Goal: Information Seeking & Learning: Learn about a topic

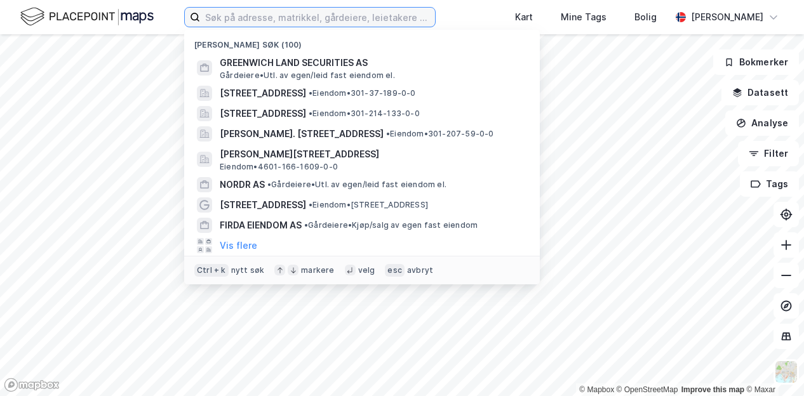
click at [234, 16] on input at bounding box center [317, 17] width 235 height 19
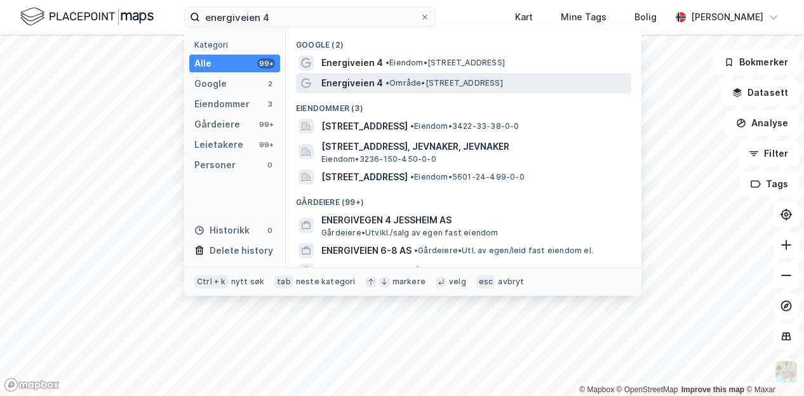
click at [354, 79] on span "Energiveien 4" at bounding box center [352, 83] width 62 height 15
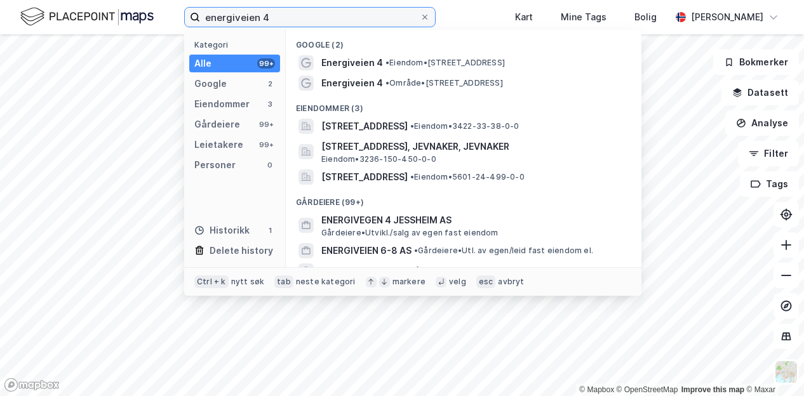
click at [285, 11] on input "energiveien 4" at bounding box center [310, 17] width 220 height 19
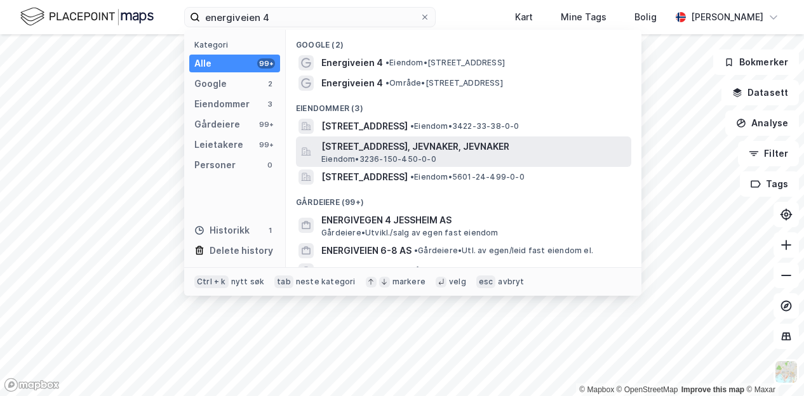
click at [433, 145] on span "[STREET_ADDRESS], JEVNAKER, JEVNAKER" at bounding box center [473, 146] width 305 height 15
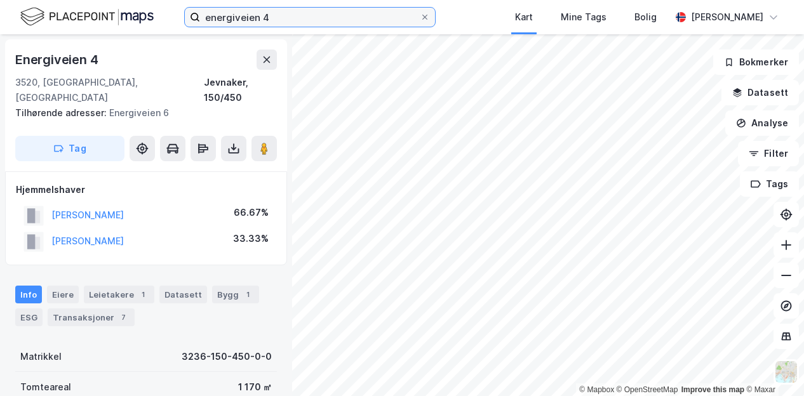
click at [236, 17] on input "energiveien 4" at bounding box center [310, 17] width 220 height 19
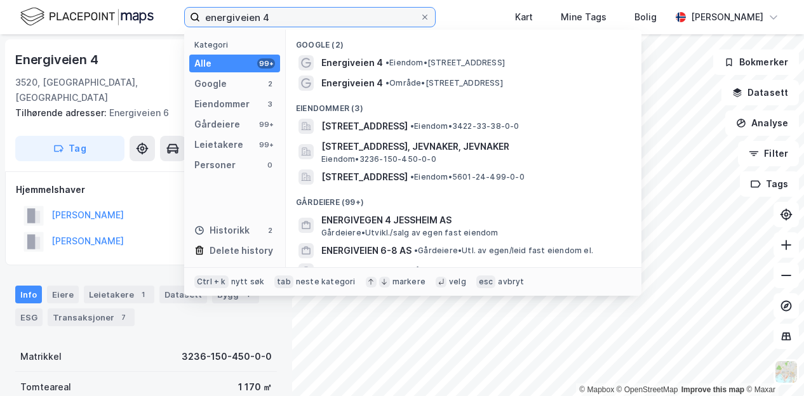
click at [236, 17] on input "energiveien 4" at bounding box center [310, 17] width 220 height 19
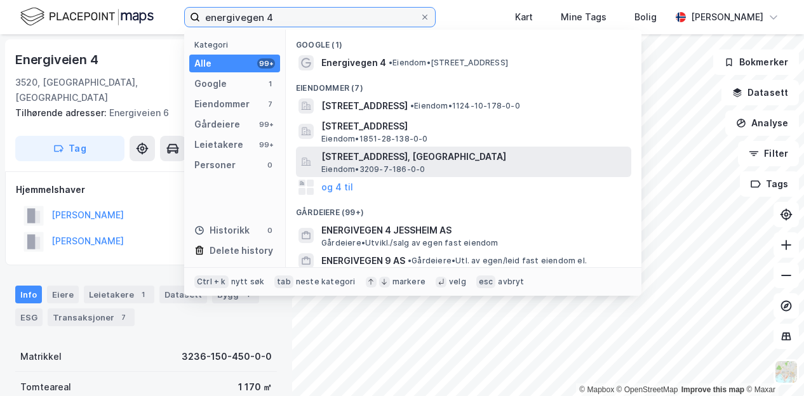
type input "energivegen 4"
click at [353, 153] on span "[STREET_ADDRESS], [GEOGRAPHIC_DATA]" at bounding box center [473, 156] width 305 height 15
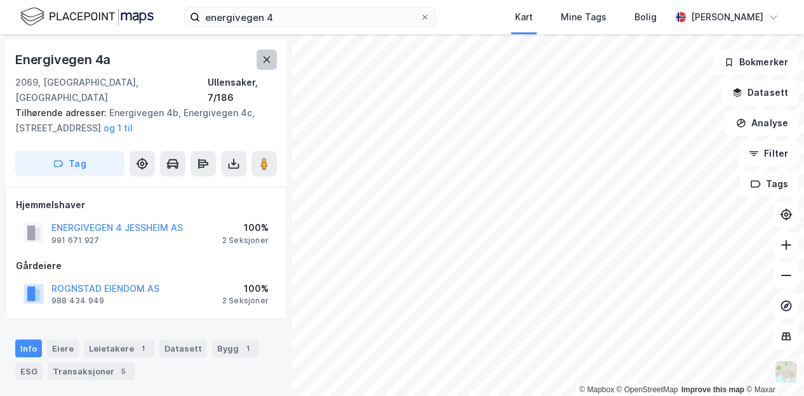
click at [268, 58] on icon at bounding box center [267, 60] width 7 height 6
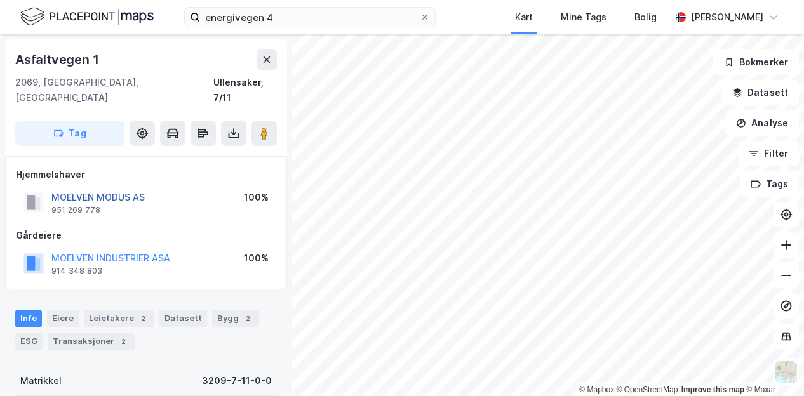
click at [0, 0] on button "MOELVEN MODUS AS" at bounding box center [0, 0] width 0 height 0
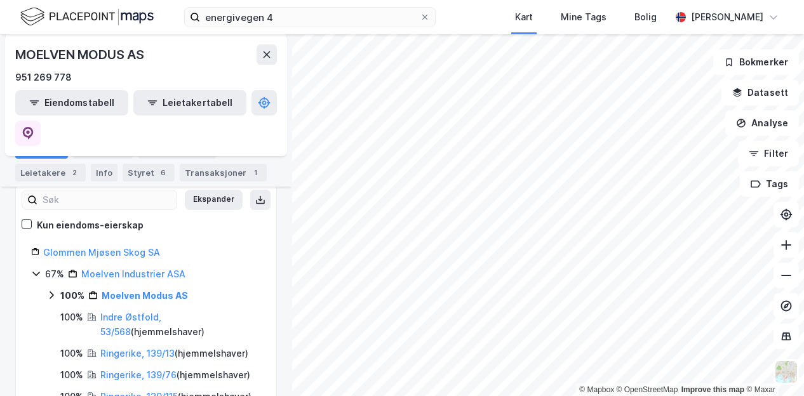
scroll to position [191, 0]
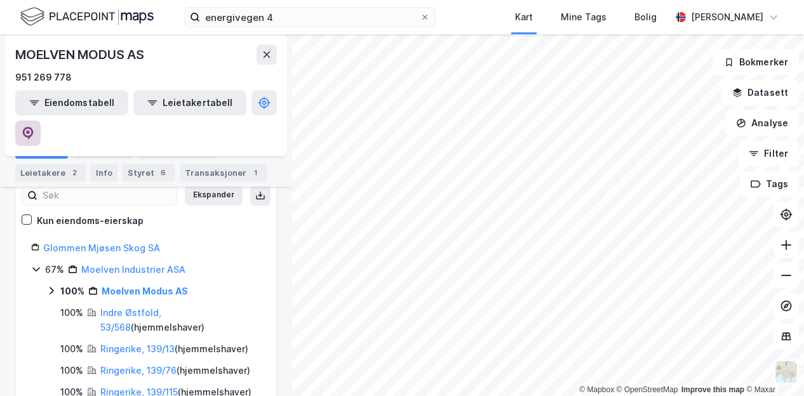
click at [41, 121] on button at bounding box center [27, 133] width 25 height 25
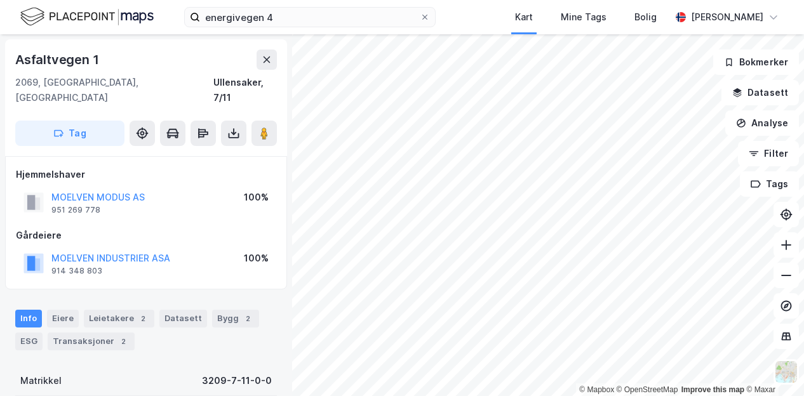
click at [590, 395] on div "© Mapbox © OpenStreetMap Improve this map © Maxar" at bounding box center [402, 215] width 804 height 362
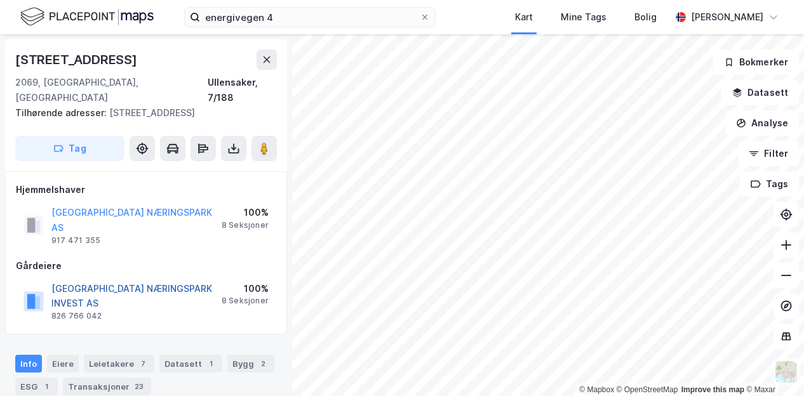
click at [0, 0] on button "[GEOGRAPHIC_DATA] NÆRINGSPARK INVEST AS" at bounding box center [0, 0] width 0 height 0
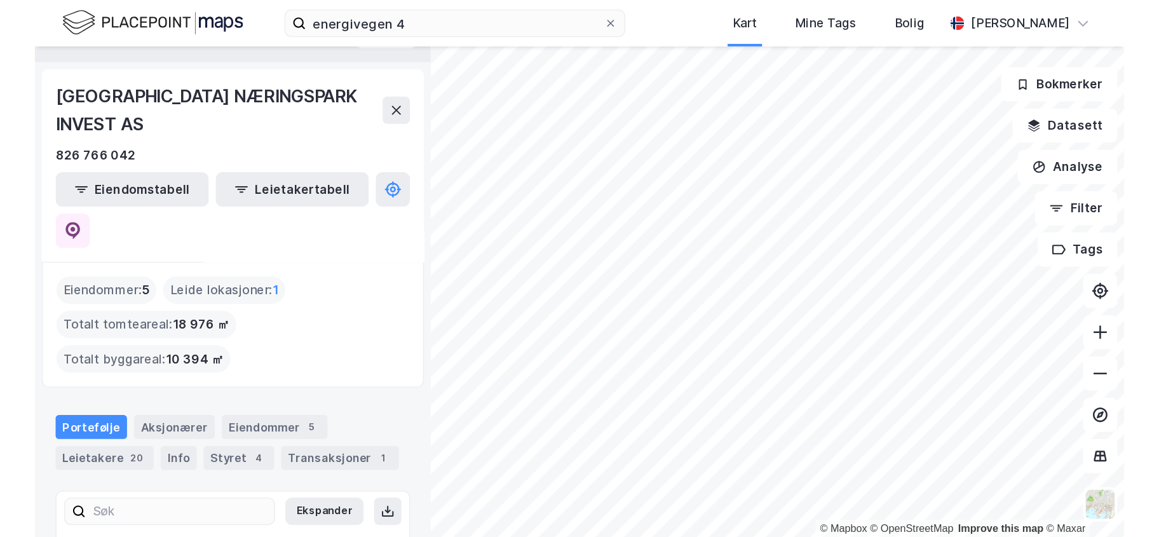
scroll to position [28, 0]
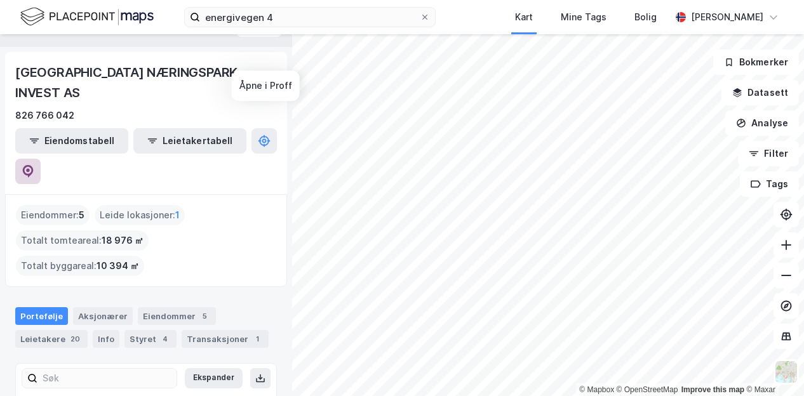
click at [34, 165] on icon at bounding box center [28, 171] width 11 height 13
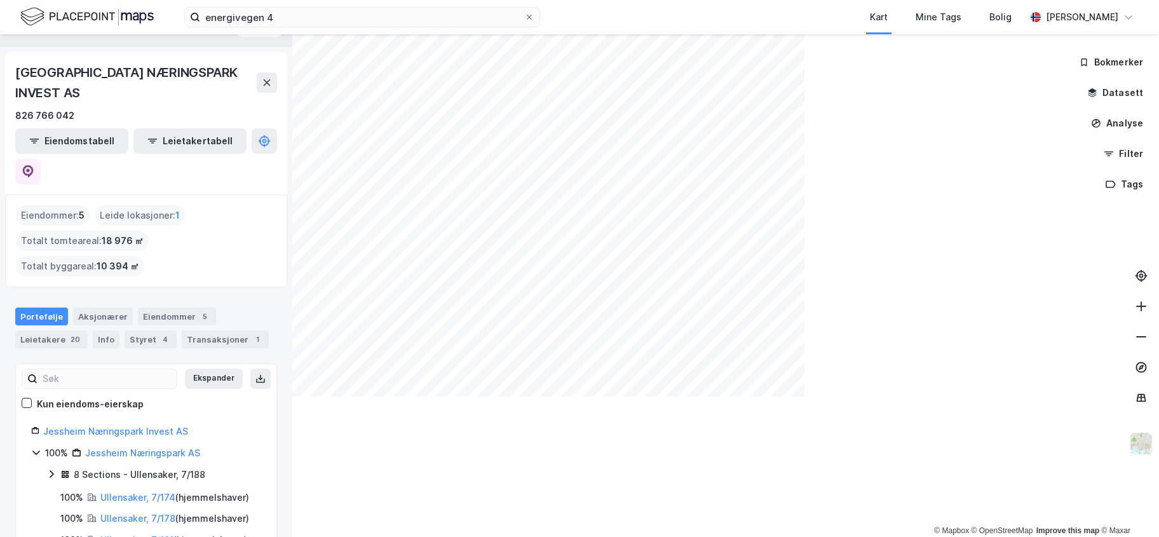
scroll to position [15, 0]
